Goal: Information Seeking & Learning: Find specific page/section

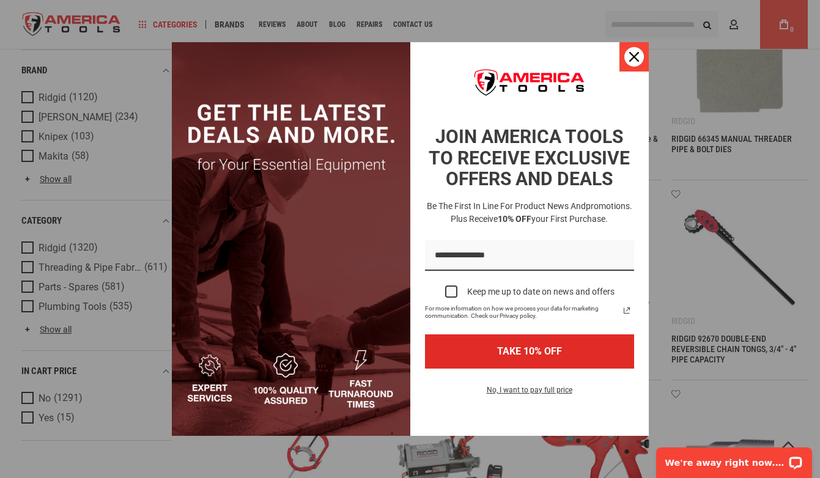
click at [633, 57] on icon "close icon" at bounding box center [634, 57] width 10 height 10
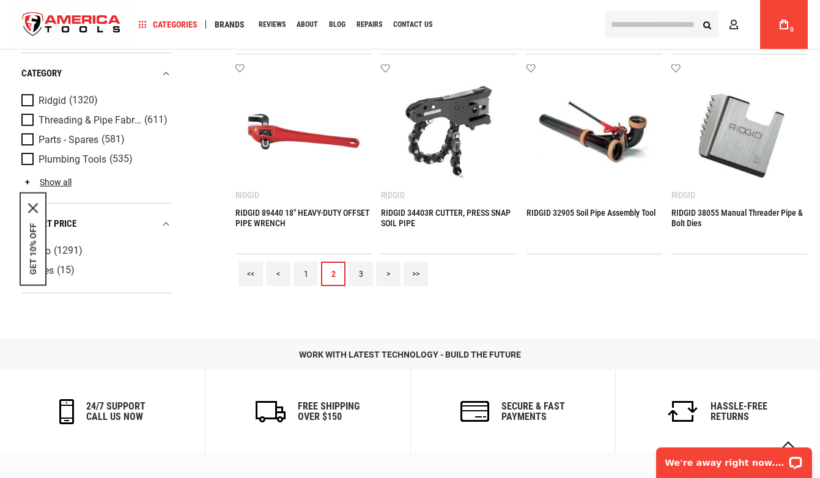
scroll to position [1105, 0]
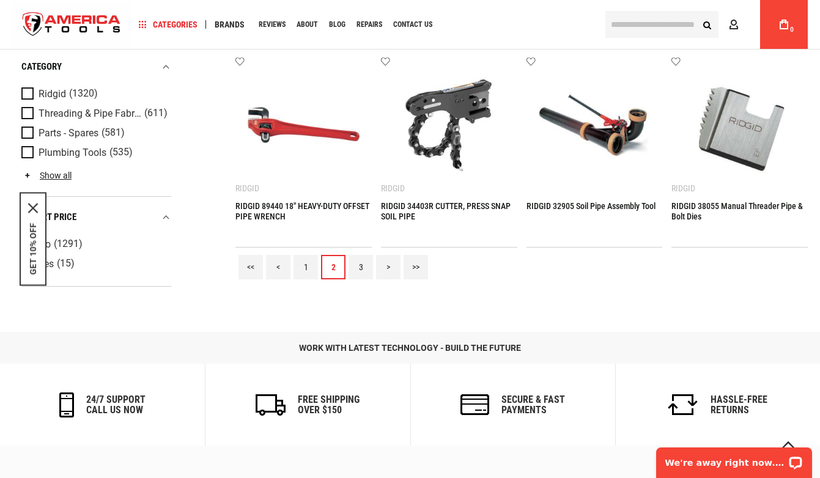
click at [370, 268] on link "3" at bounding box center [361, 267] width 24 height 24
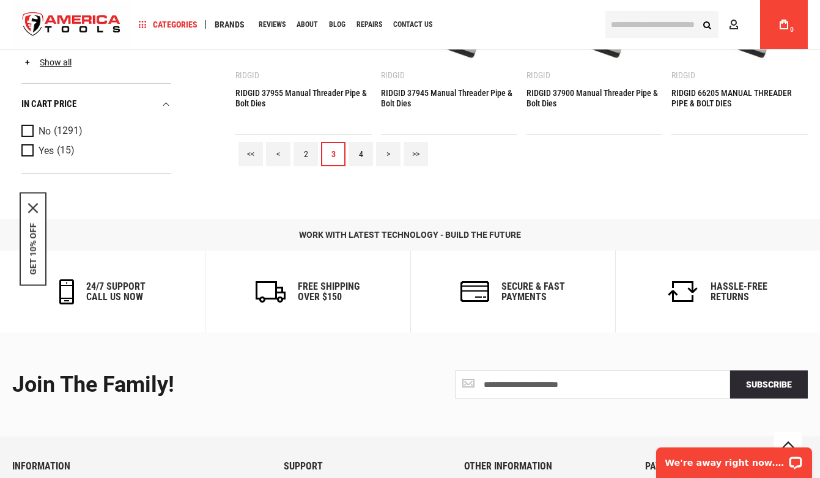
scroll to position [1217, 0]
click at [357, 145] on link "4" at bounding box center [361, 155] width 24 height 24
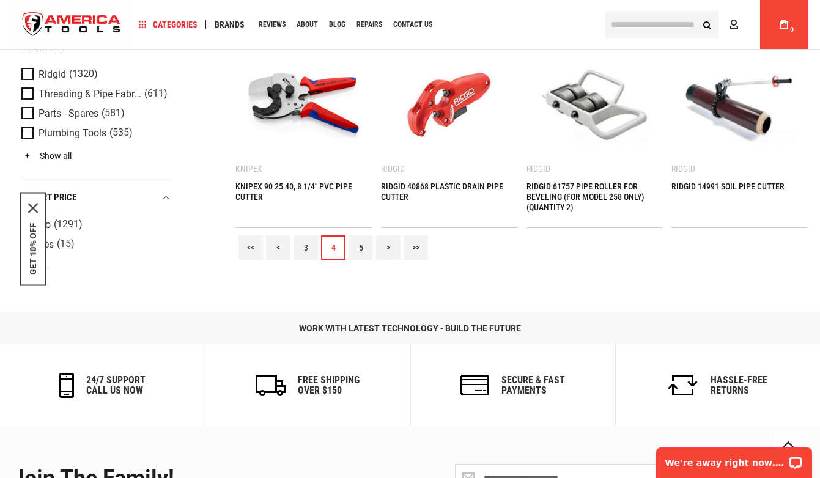
scroll to position [1128, 0]
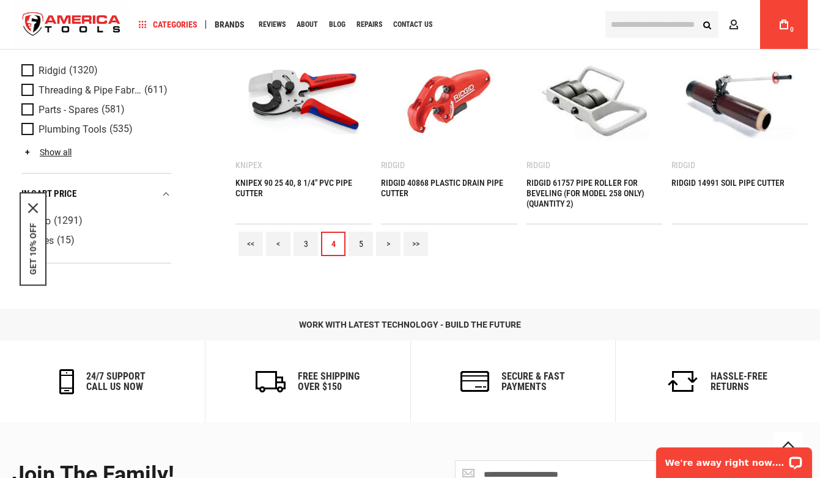
click at [361, 241] on link "5" at bounding box center [361, 244] width 24 height 24
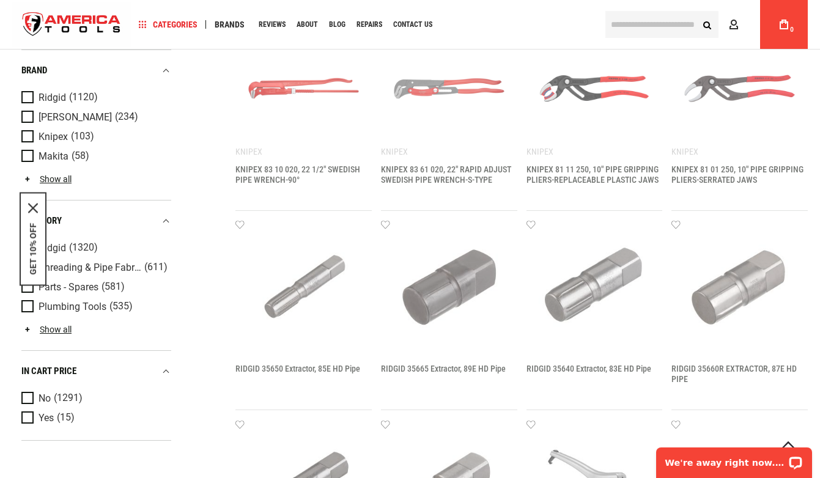
scroll to position [574, 0]
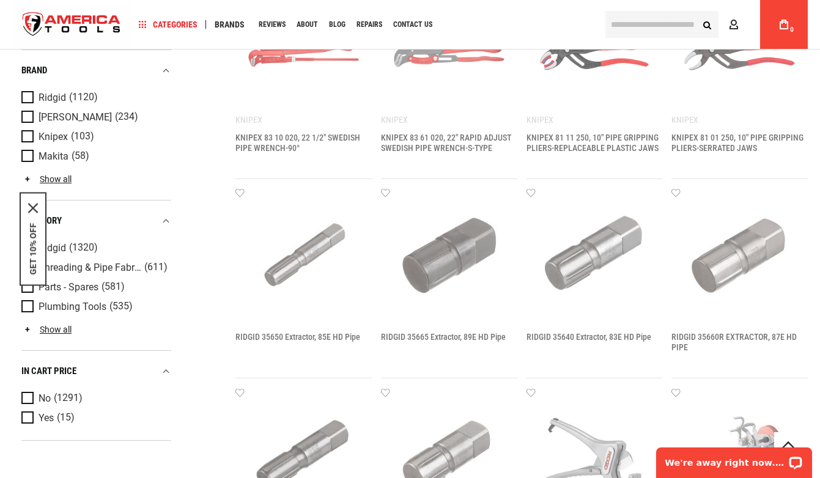
click at [624, 1] on div "Navigation Categories Plumbing Tools Drain Cleaning Diagnostics Pressing Saws" at bounding box center [410, 24] width 796 height 49
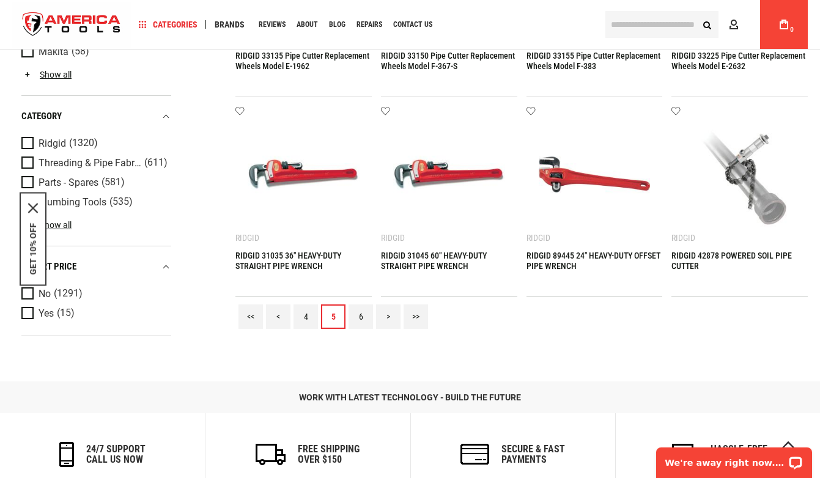
scroll to position [1056, 0]
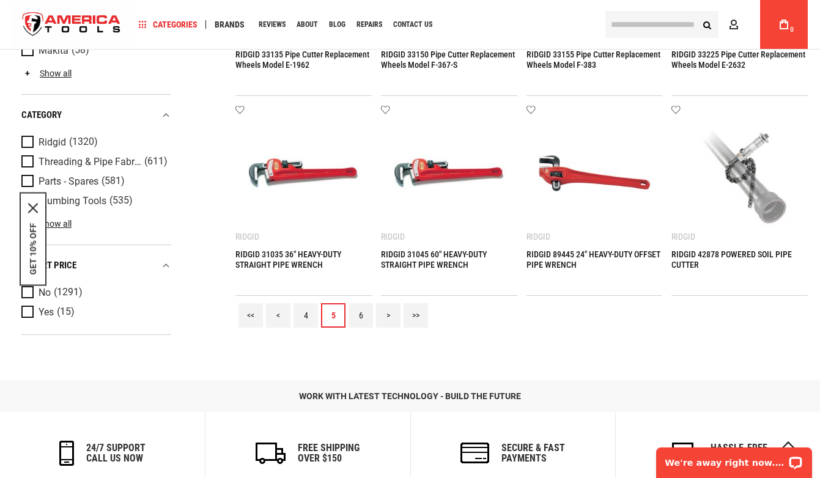
click at [306, 318] on link "4" at bounding box center [306, 315] width 24 height 24
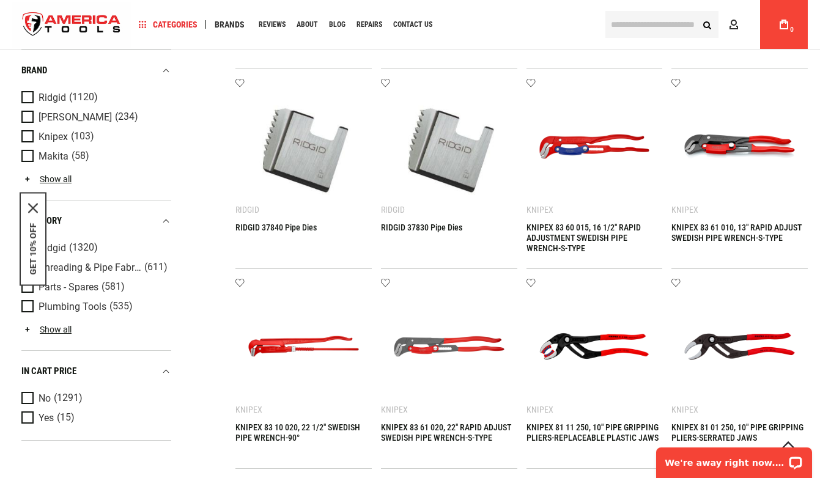
scroll to position [283, 0]
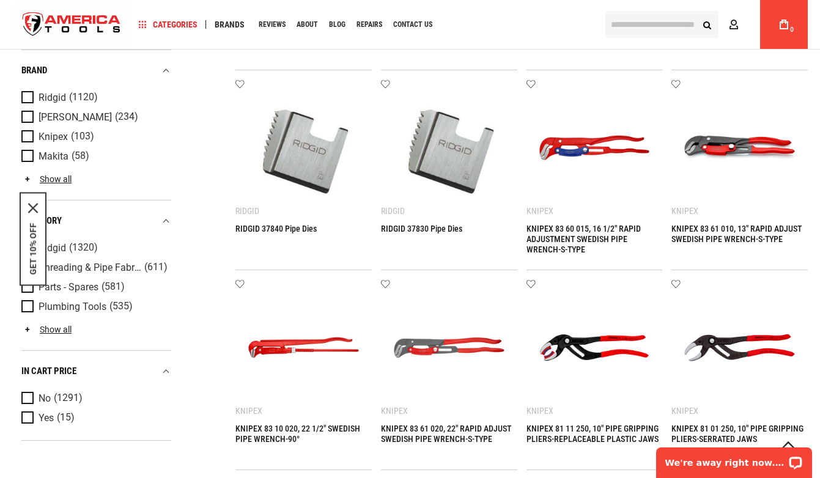
click at [703, 1] on div "Navigation Categories Plumbing Tools Drain Cleaning Diagnostics Pressing Saws" at bounding box center [410, 24] width 796 height 49
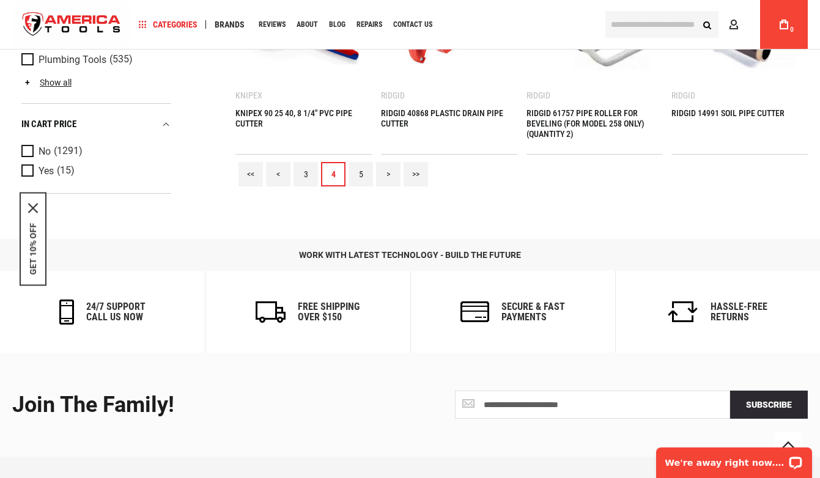
scroll to position [1214, 0]
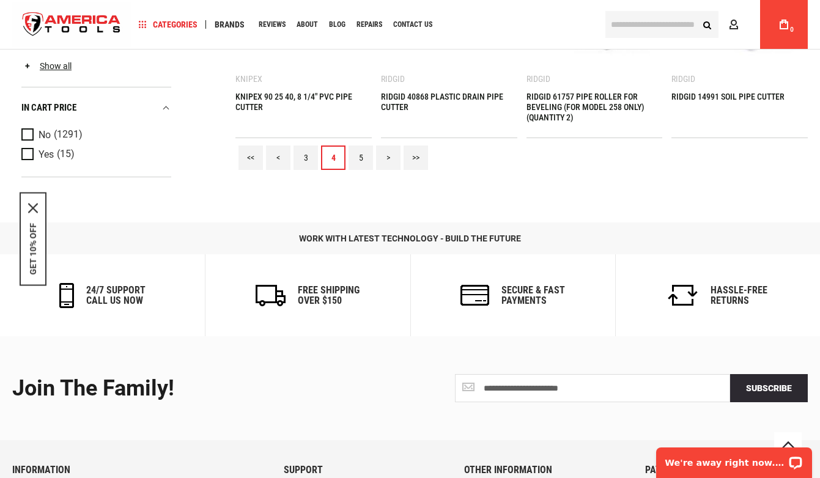
click at [368, 157] on link "5" at bounding box center [361, 158] width 24 height 24
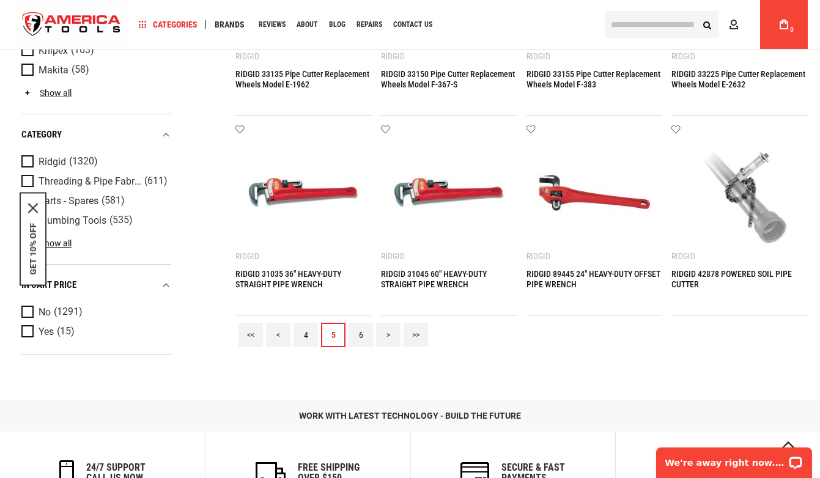
scroll to position [1058, 0]
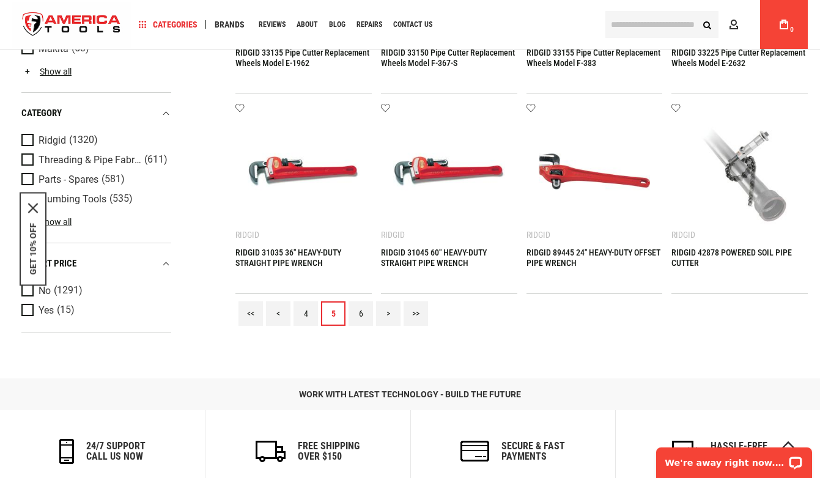
click at [360, 314] on link "6" at bounding box center [361, 314] width 24 height 24
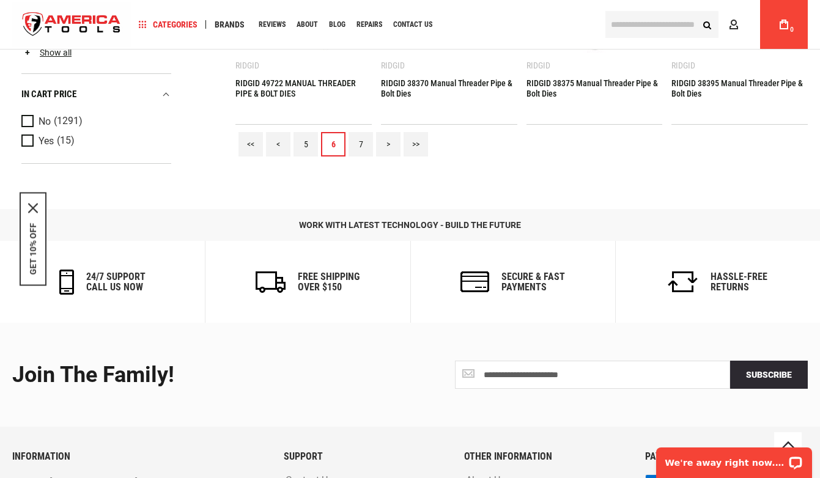
scroll to position [1243, 0]
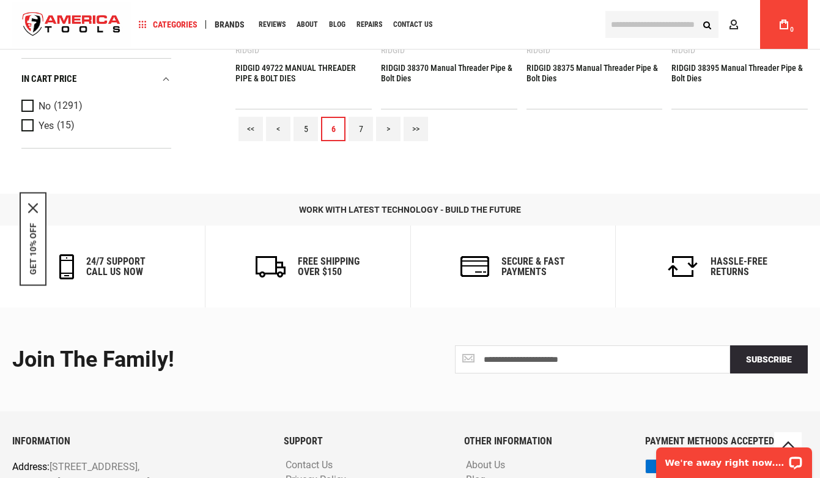
click at [363, 125] on link "7" at bounding box center [361, 129] width 24 height 24
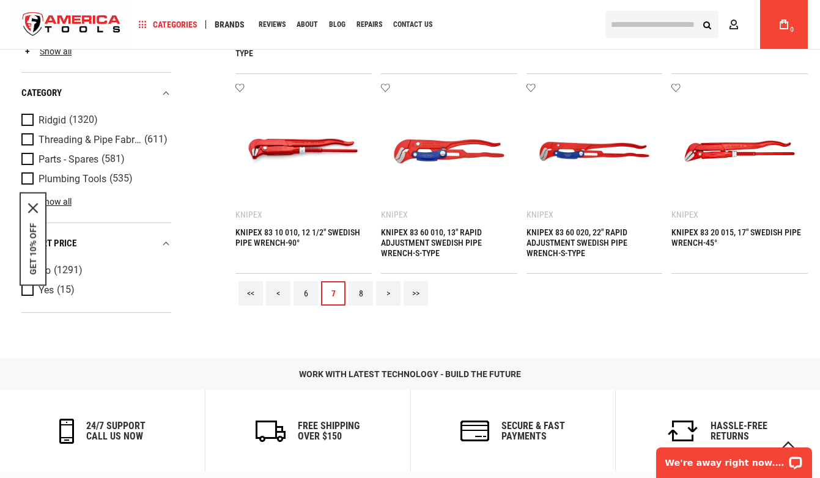
scroll to position [1080, 0]
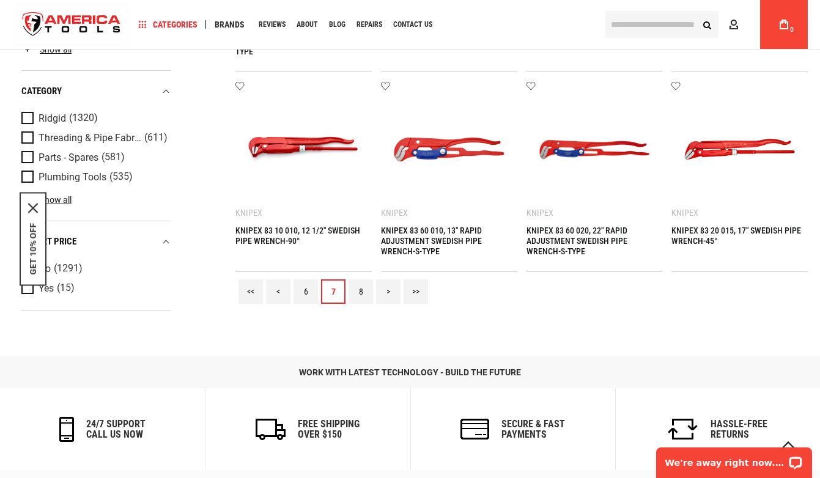
click at [356, 293] on link "8" at bounding box center [361, 292] width 24 height 24
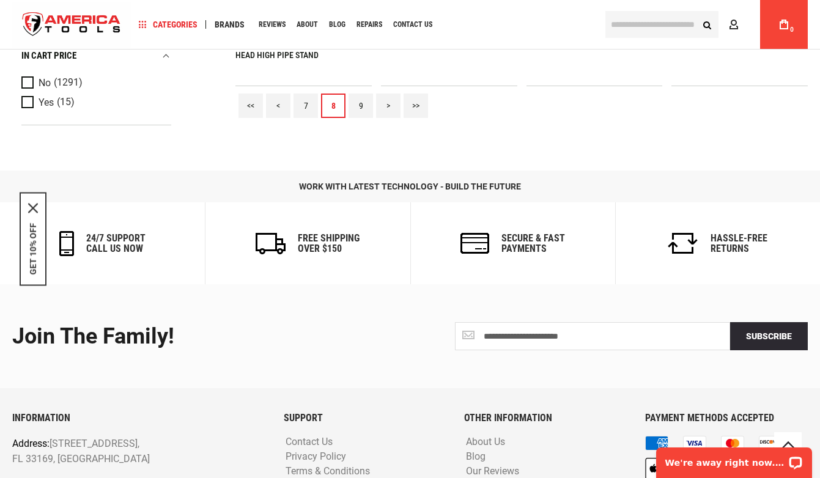
scroll to position [1267, 0]
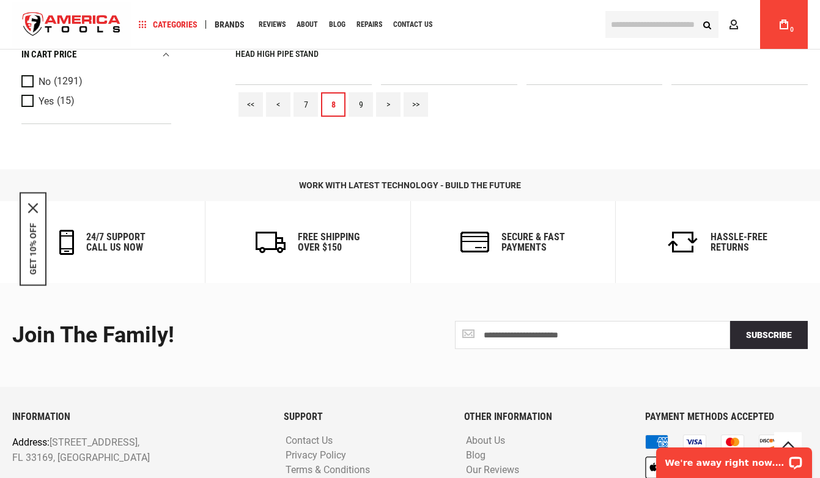
click at [365, 105] on link "9" at bounding box center [361, 104] width 24 height 24
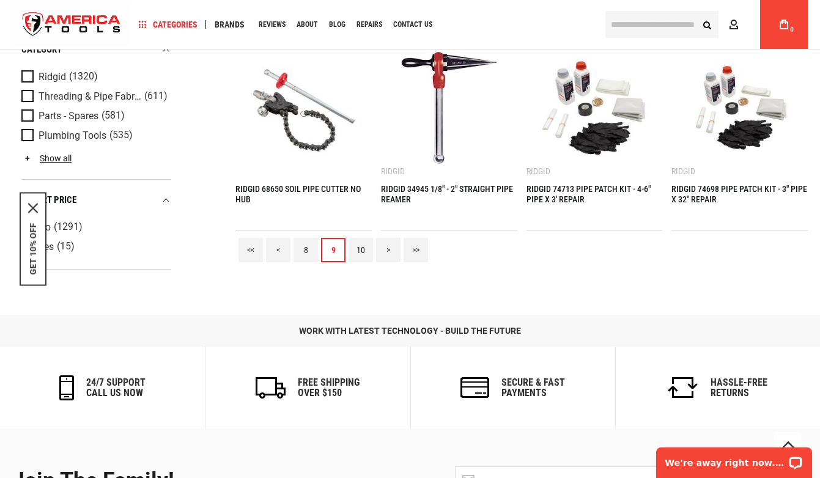
scroll to position [1040, 0]
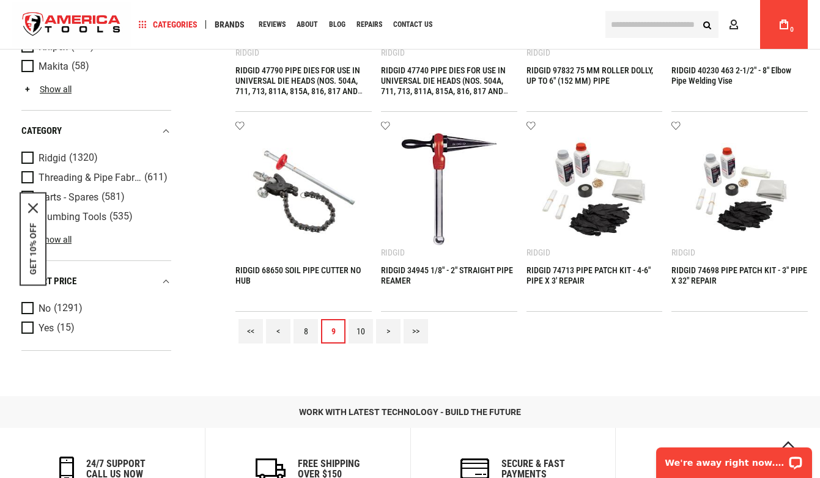
click at [360, 327] on link "10" at bounding box center [361, 331] width 24 height 24
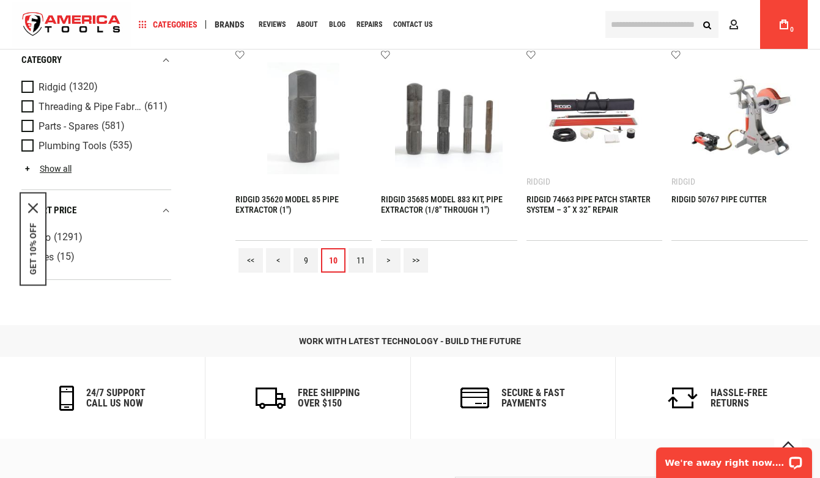
scroll to position [1187, 0]
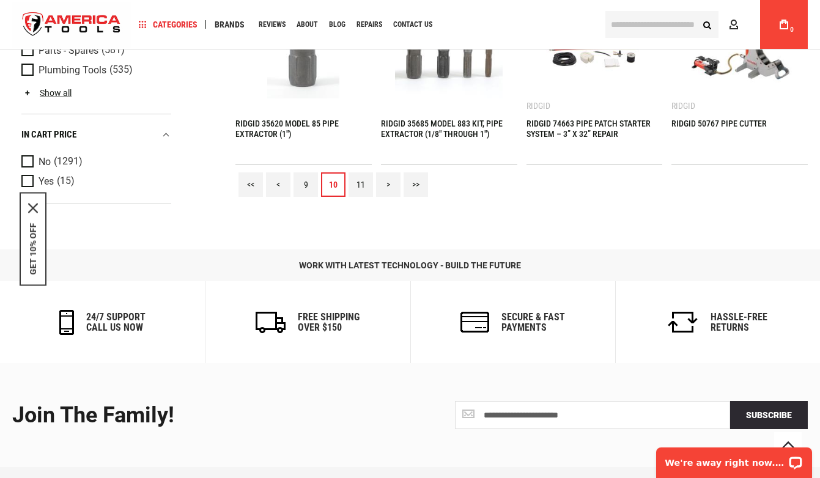
click at [366, 188] on link "11" at bounding box center [361, 184] width 24 height 24
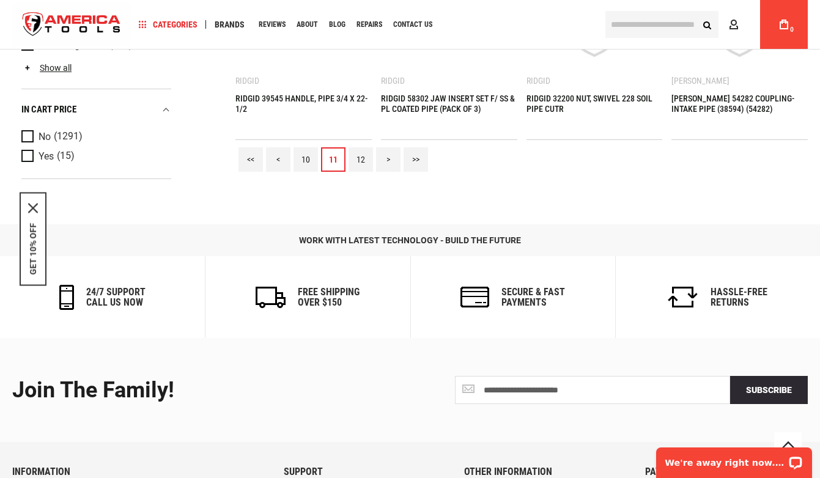
scroll to position [1225, 0]
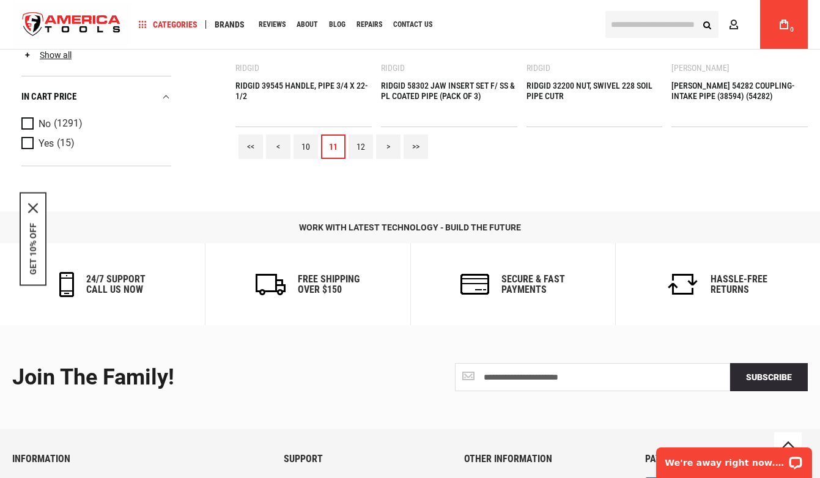
click at [355, 150] on link "12" at bounding box center [361, 147] width 24 height 24
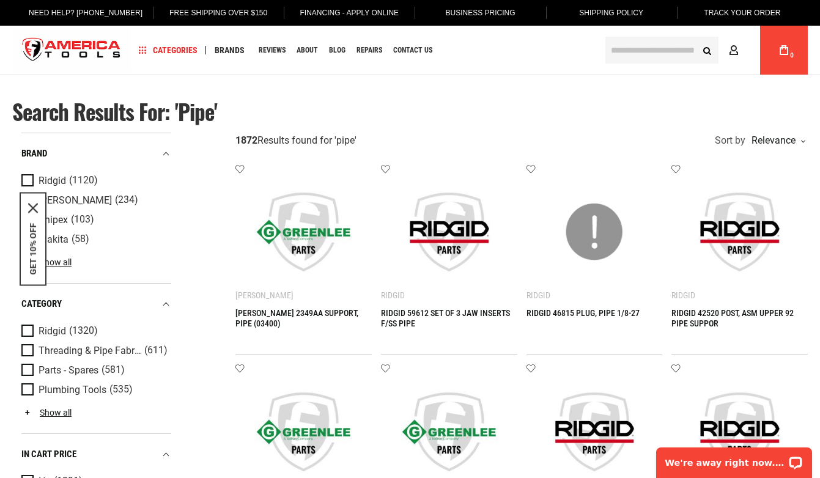
click at [624, 48] on input "text" at bounding box center [661, 50] width 113 height 27
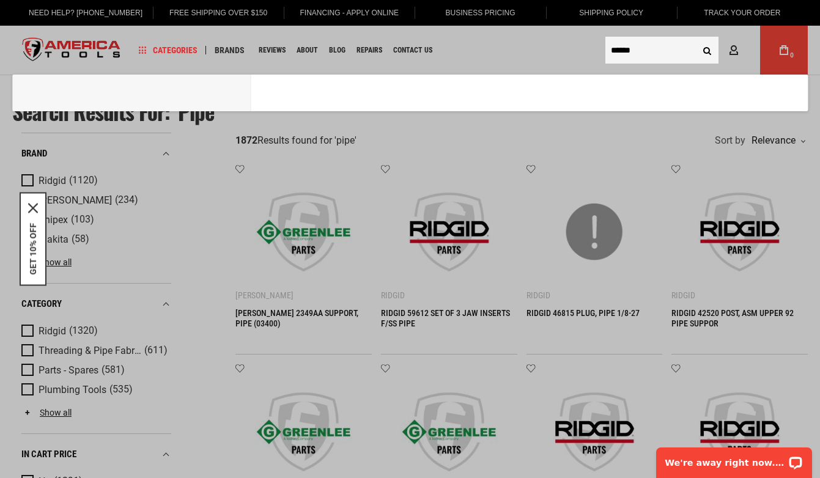
type input "******"
click at [707, 50] on button "Search" at bounding box center [706, 50] width 23 height 23
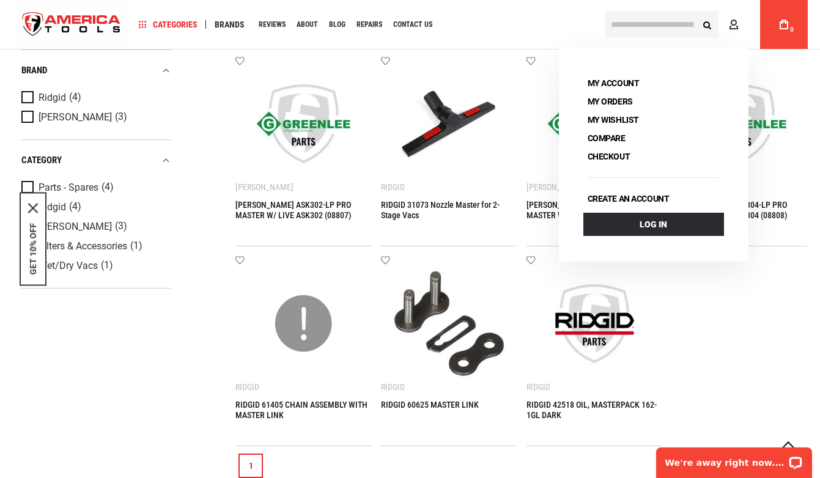
click at [502, 26] on div "Navigation Categories Plumbing Tools Drain Cleaning Diagnostics Pressing Diagno…" at bounding box center [363, 24] width 465 height 49
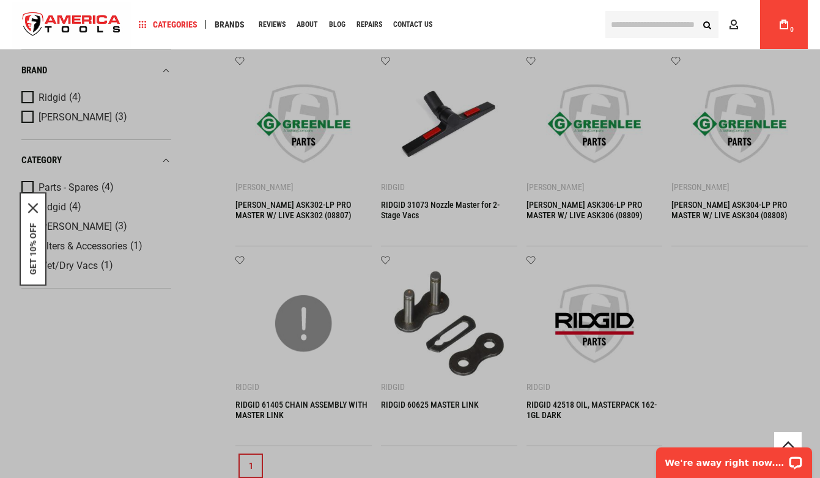
click at [670, 24] on input "text" at bounding box center [661, 24] width 113 height 27
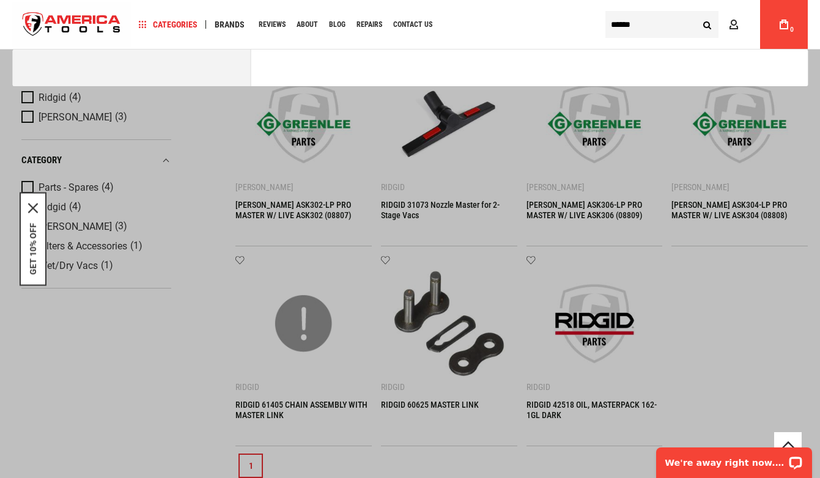
type input "******"
click at [707, 24] on button "Search" at bounding box center [706, 24] width 23 height 23
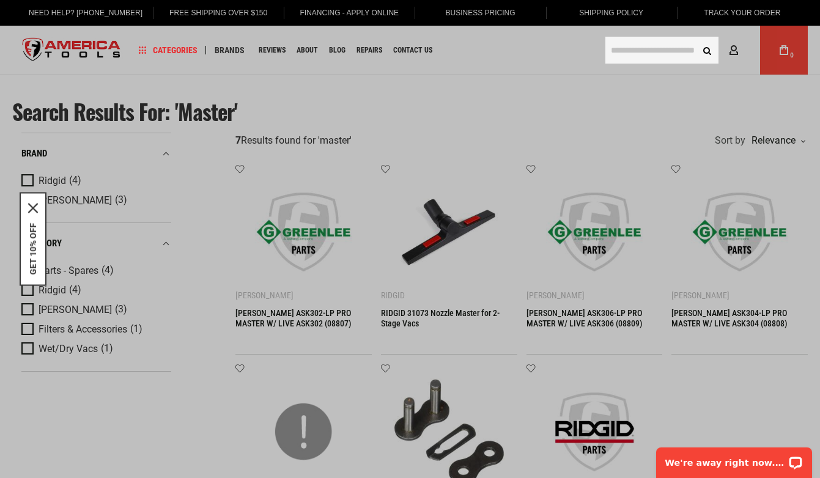
click at [675, 48] on input "text" at bounding box center [661, 50] width 113 height 27
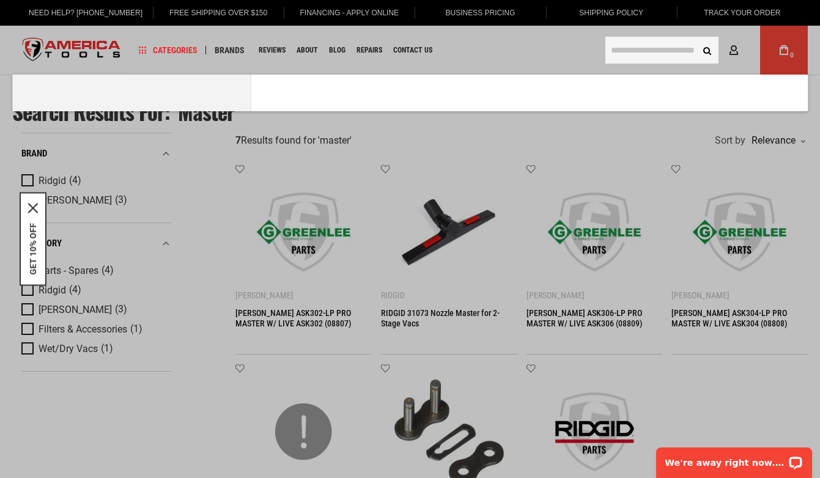
click at [665, 52] on input "text" at bounding box center [661, 50] width 113 height 27
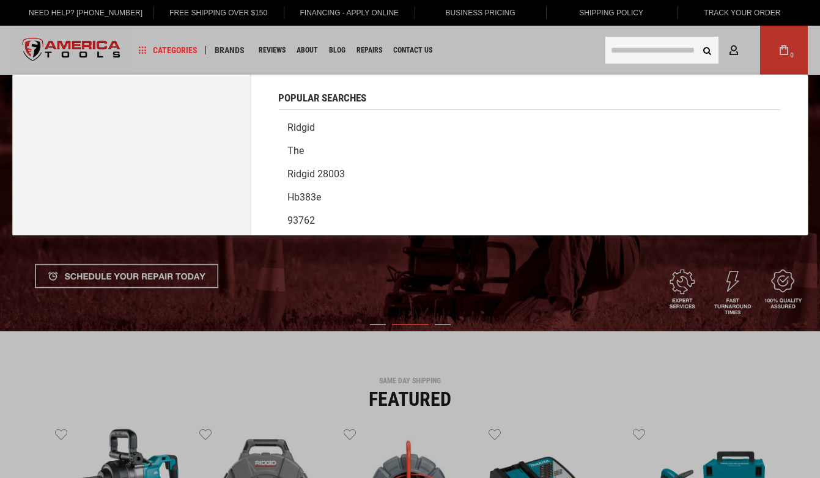
click at [646, 43] on input "text" at bounding box center [661, 50] width 113 height 27
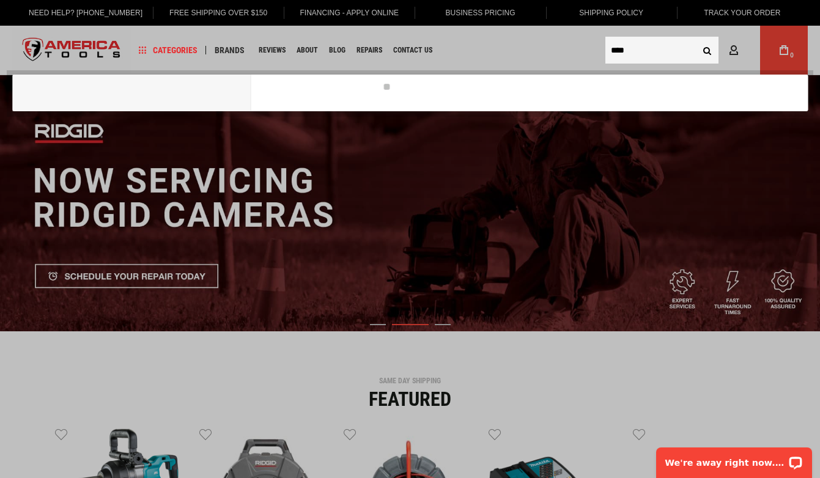
type input "****"
click at [707, 50] on button "Search" at bounding box center [706, 50] width 23 height 23
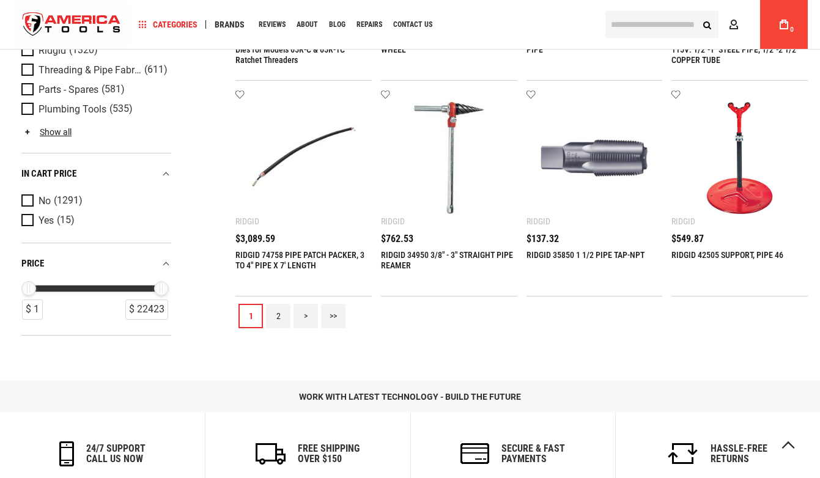
scroll to position [1345, 0]
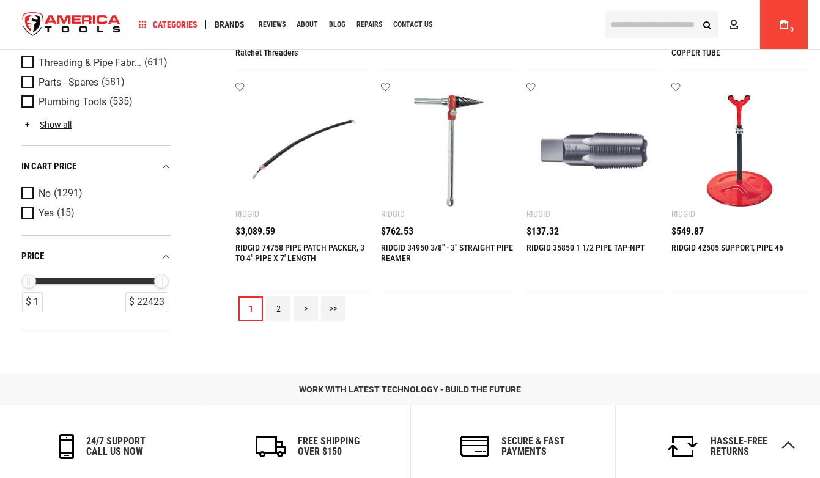
click at [281, 302] on link "2" at bounding box center [278, 309] width 24 height 24
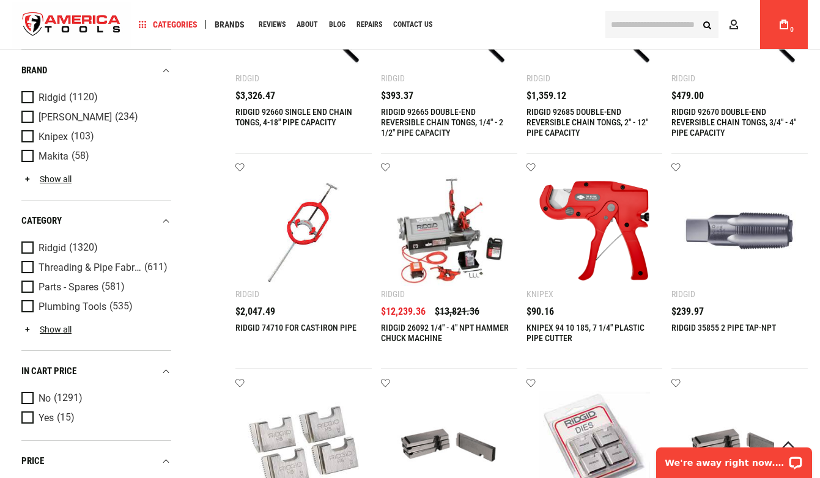
scroll to position [700, 0]
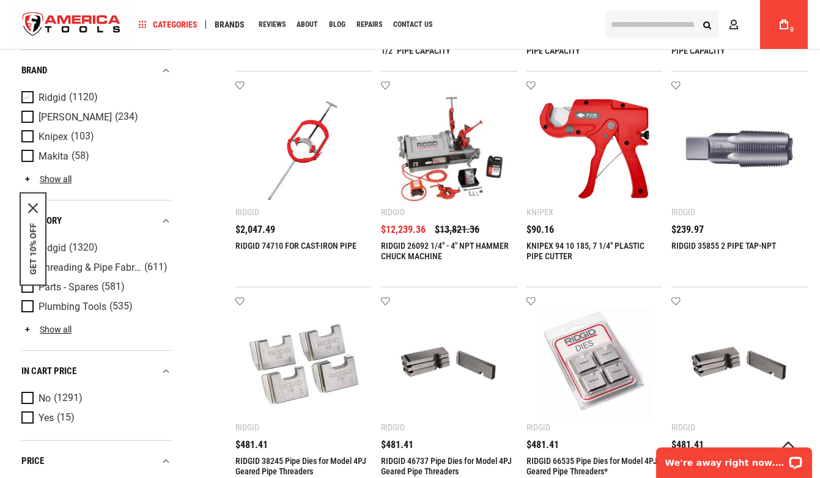
click at [26, 94] on span "Product Filters" at bounding box center [29, 97] width 17 height 13
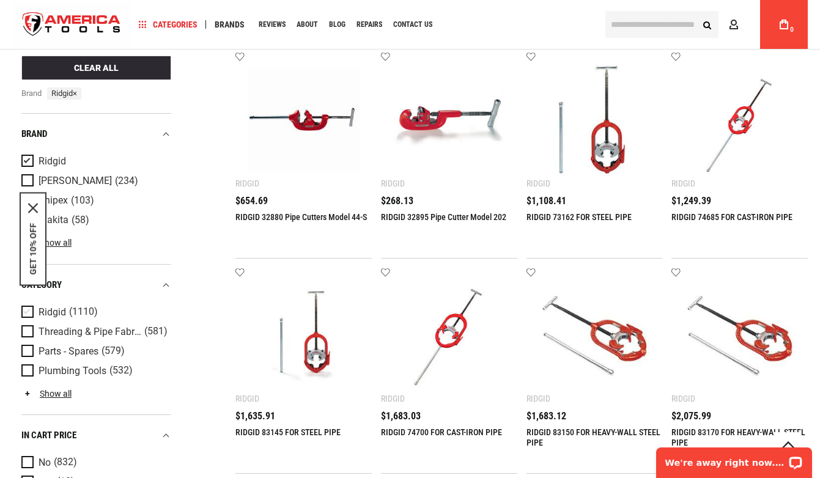
scroll to position [740, 0]
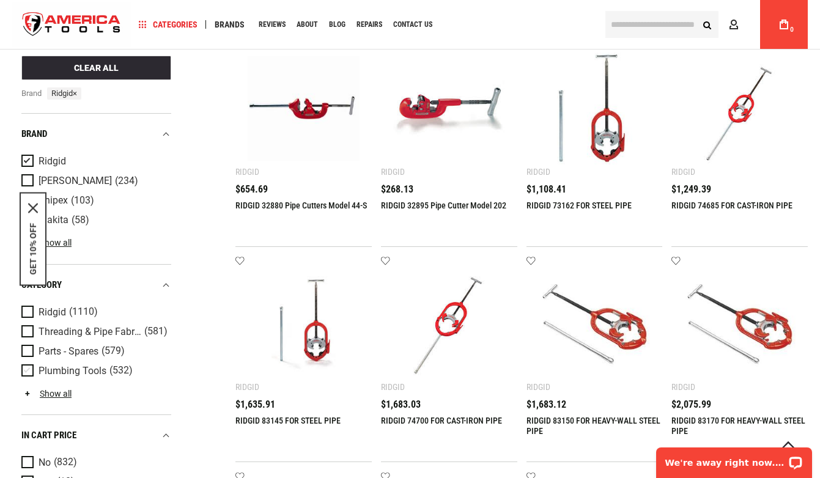
click at [26, 373] on span "Product Filters" at bounding box center [29, 370] width 17 height 13
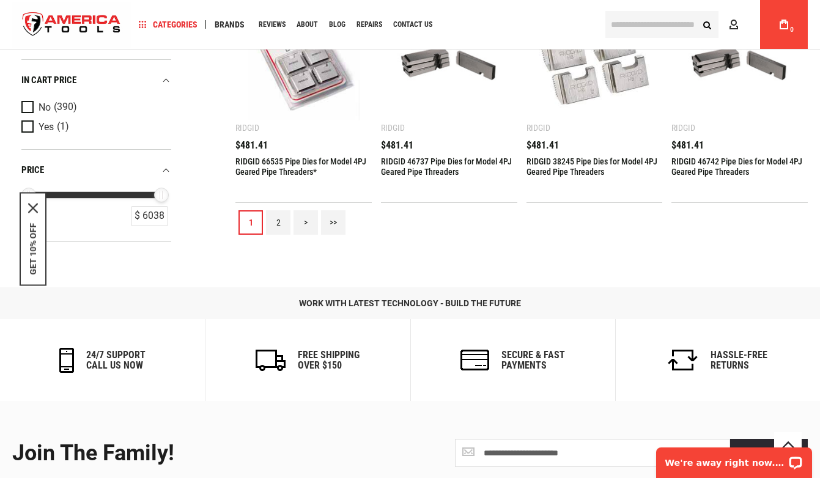
scroll to position [1437, 0]
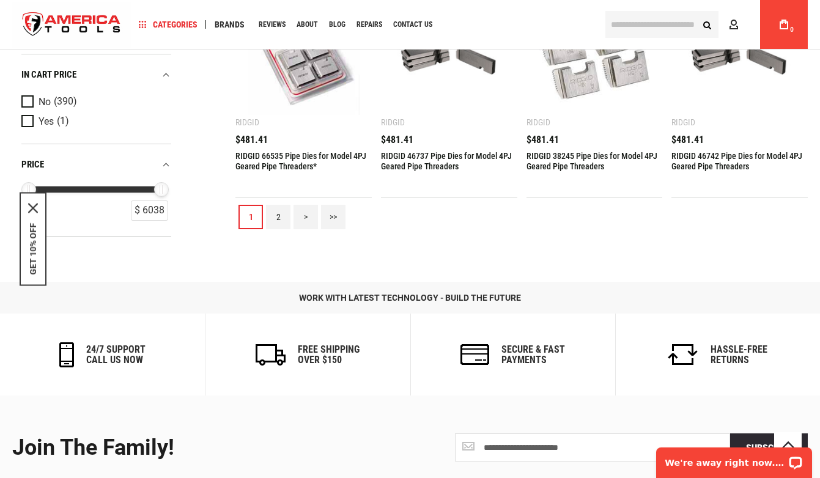
click at [286, 217] on link "2" at bounding box center [278, 217] width 24 height 24
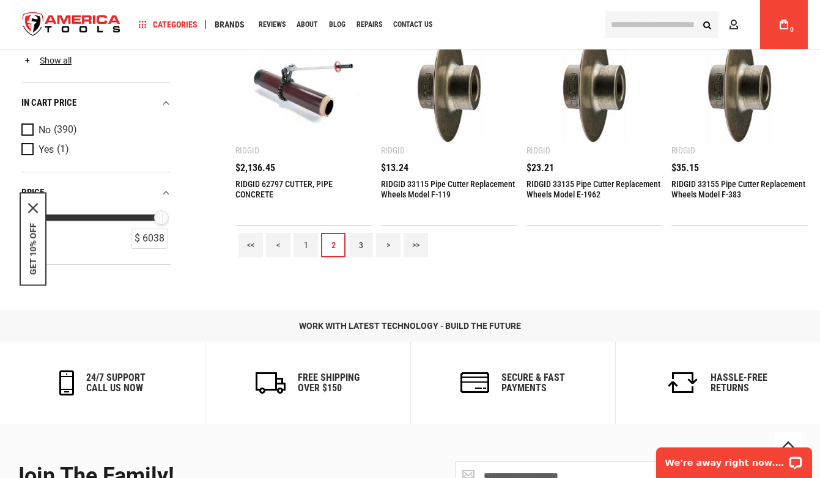
scroll to position [1439, 0]
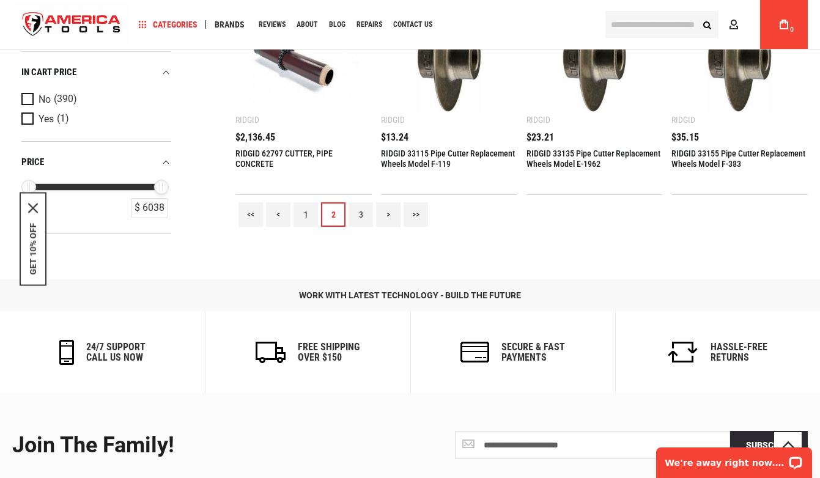
click at [358, 218] on link "3" at bounding box center [361, 214] width 24 height 24
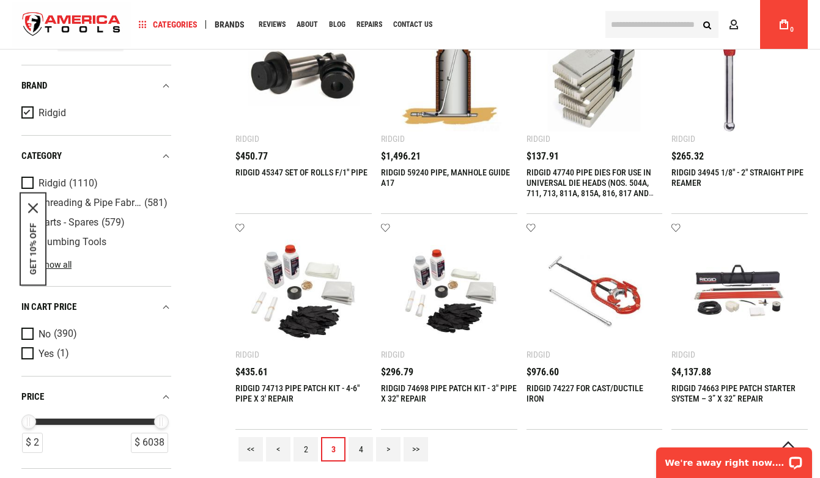
scroll to position [1204, 0]
click at [365, 459] on link "4" at bounding box center [361, 450] width 24 height 24
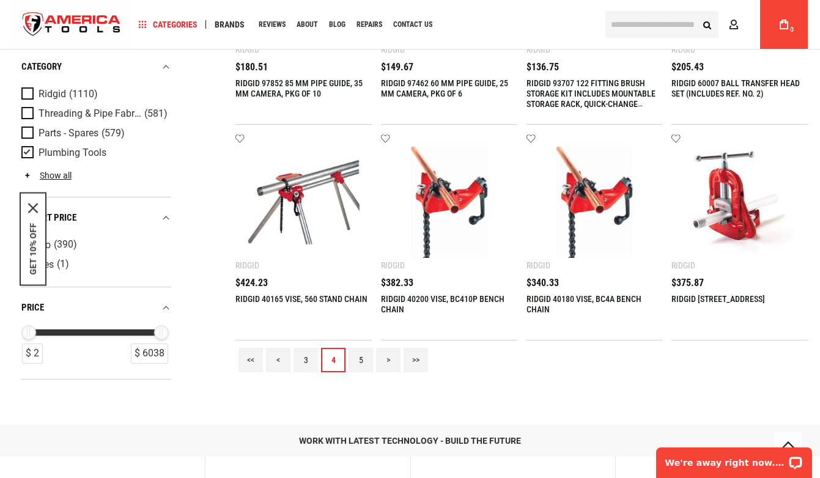
scroll to position [1297, 0]
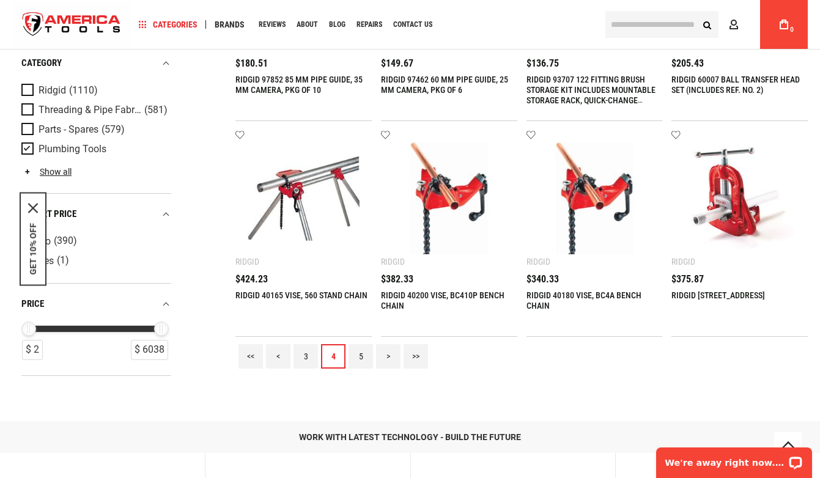
click at [360, 357] on link "5" at bounding box center [361, 356] width 24 height 24
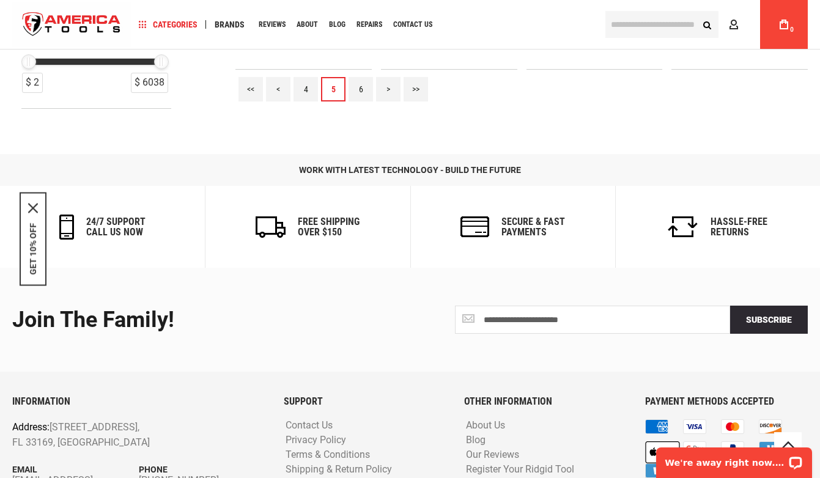
scroll to position [1557, 0]
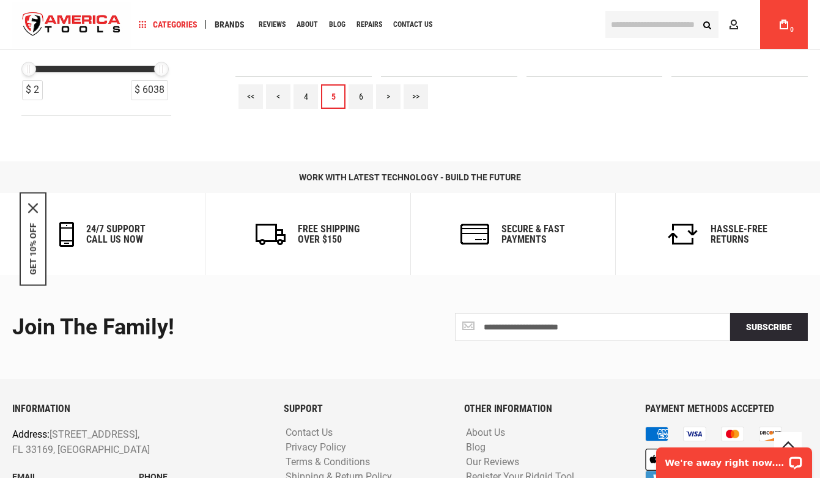
click at [364, 97] on link "6" at bounding box center [361, 96] width 24 height 24
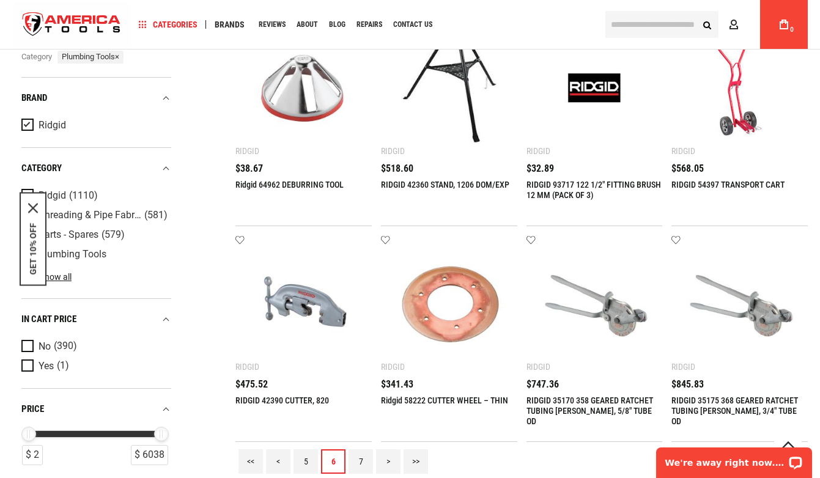
scroll to position [1312, 0]
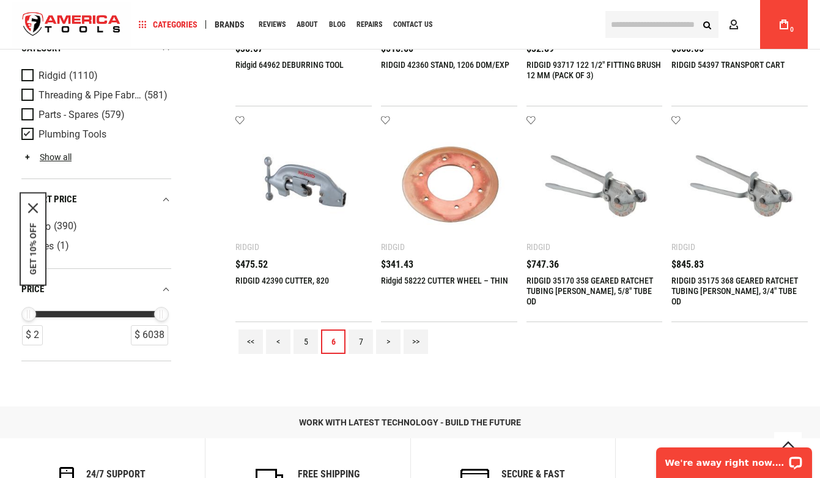
click at [365, 339] on link "7" at bounding box center [361, 342] width 24 height 24
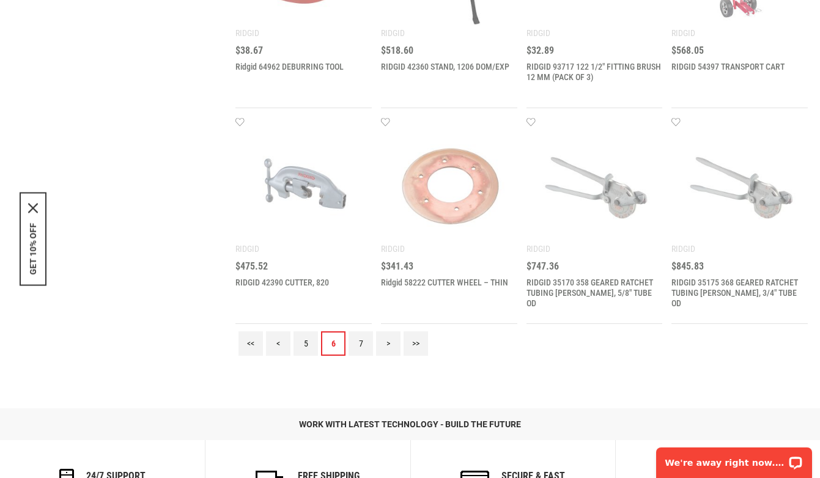
scroll to position [0, 0]
